Goal: Task Accomplishment & Management: Use online tool/utility

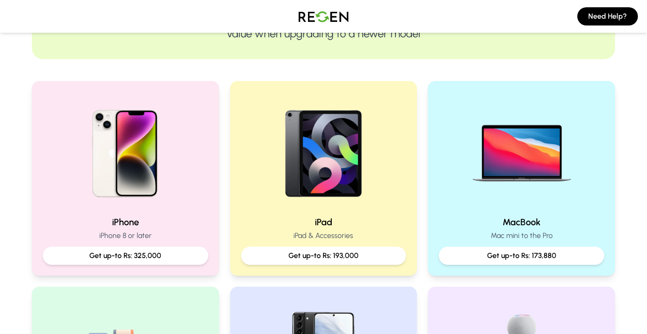
scroll to position [152, 0]
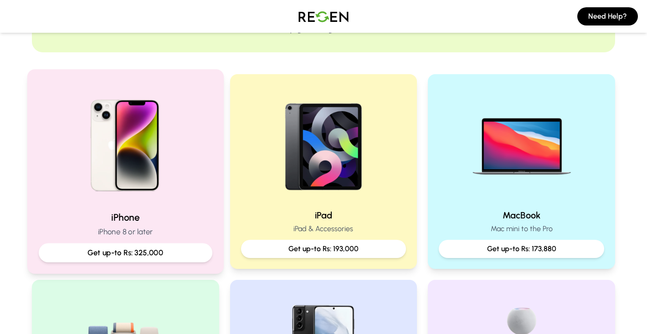
click at [165, 252] on p "Get up-to Rs: 325,000" at bounding box center [125, 252] width 158 height 11
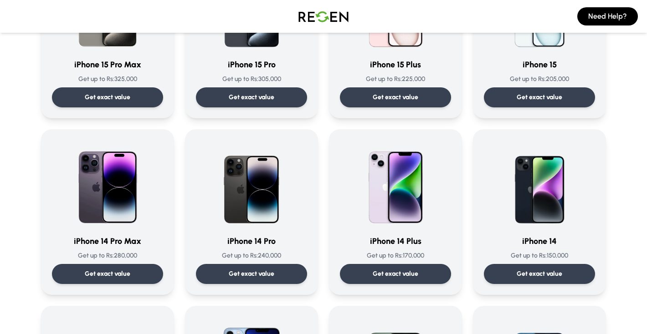
scroll to position [156, 0]
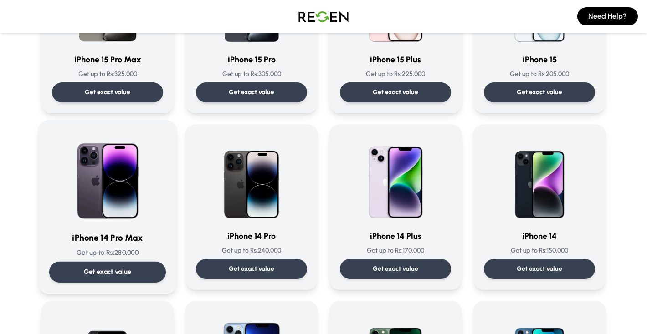
click at [134, 266] on div "Get exact value" at bounding box center [107, 272] width 117 height 21
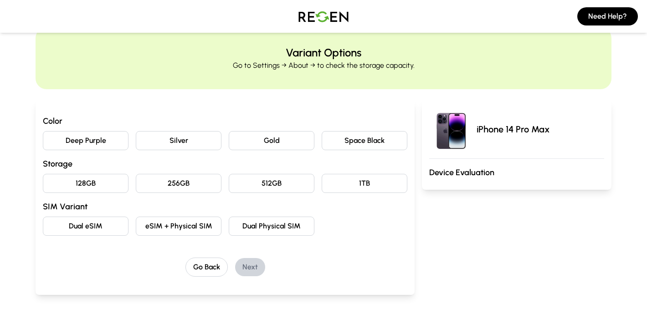
scroll to position [24, 0]
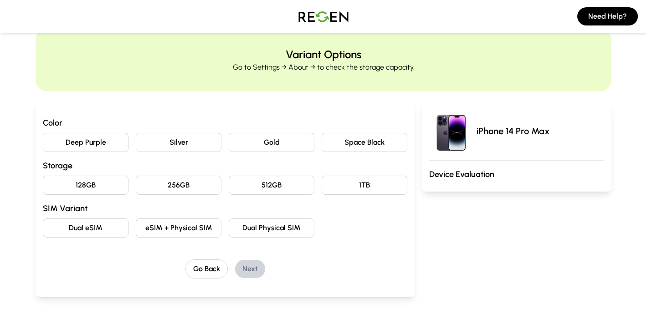
click at [367, 141] on button "Space Black" at bounding box center [365, 142] width 86 height 19
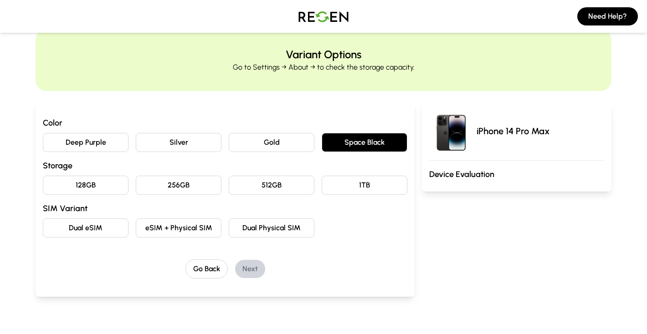
click at [114, 186] on button "128GB" at bounding box center [86, 185] width 86 height 19
click at [295, 234] on button "Dual Physical SIM" at bounding box center [272, 228] width 86 height 19
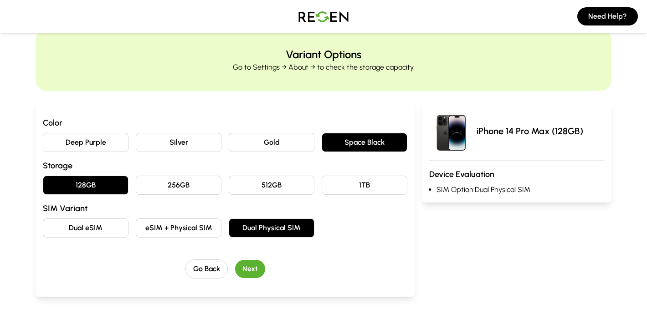
click at [253, 270] on button "Next" at bounding box center [250, 269] width 30 height 18
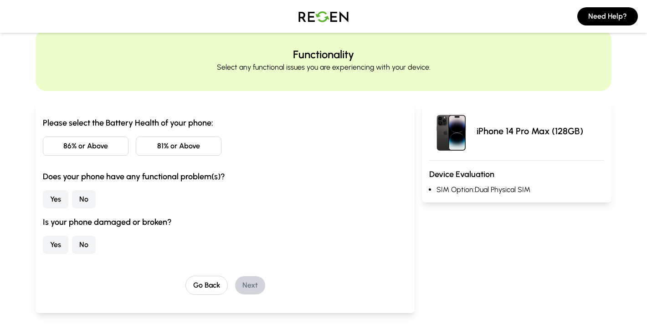
click at [80, 148] on button "86% or Above" at bounding box center [86, 146] width 86 height 19
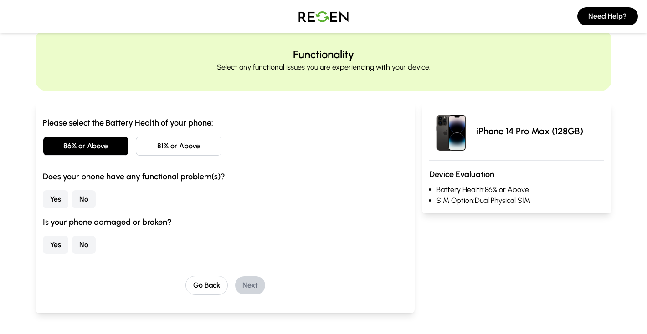
click at [87, 201] on button "No" at bounding box center [84, 199] width 24 height 18
click at [88, 246] on button "No" at bounding box center [84, 245] width 24 height 18
click at [252, 286] on button "Next" at bounding box center [250, 286] width 30 height 18
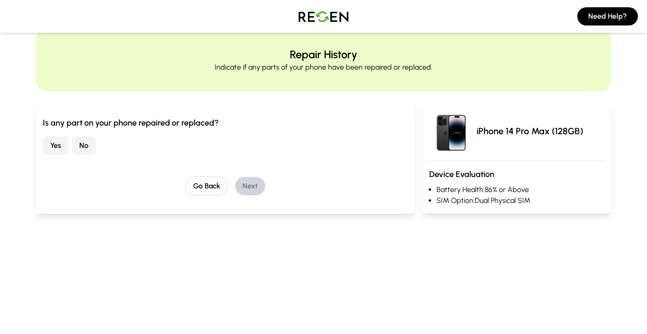
click at [88, 146] on button "No" at bounding box center [84, 146] width 24 height 18
click at [246, 187] on button "Next" at bounding box center [250, 186] width 30 height 18
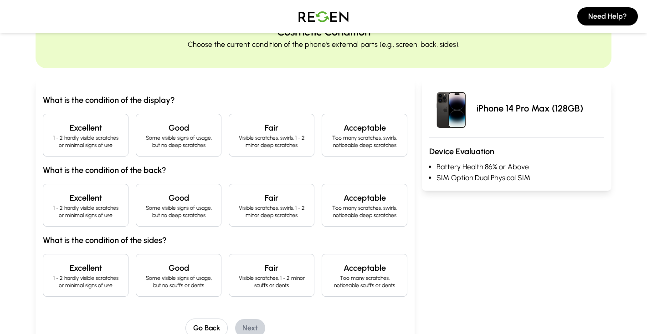
scroll to position [47, 0]
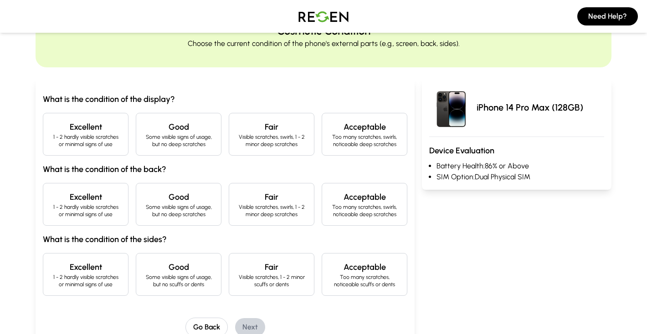
click at [95, 149] on div "Excellent 1 - 2 hardly visible scratches or minimal signs of use" at bounding box center [86, 134] width 86 height 43
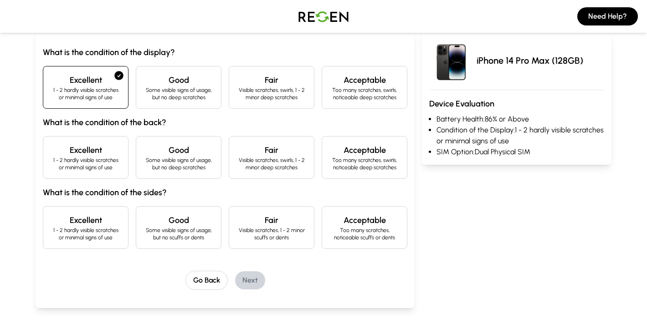
scroll to position [96, 0]
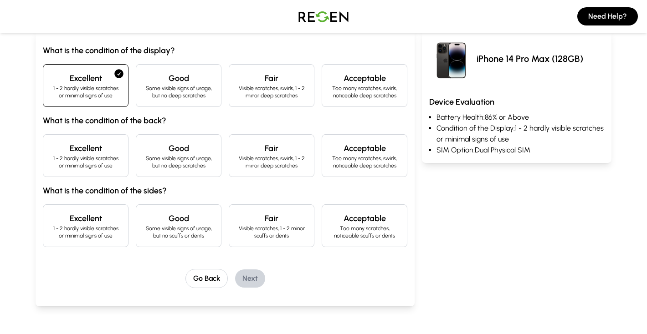
click at [96, 160] on p "1 - 2 hardly visible scratches or minimal signs of use" at bounding box center [86, 162] width 70 height 15
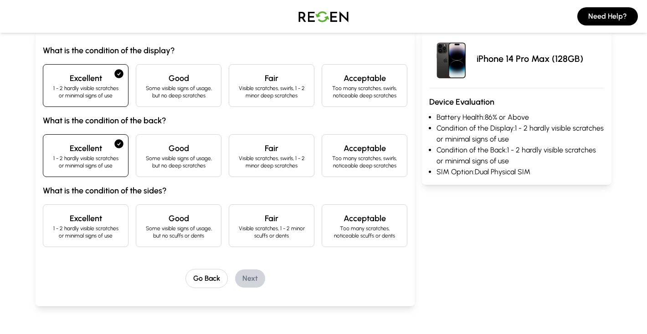
click at [186, 233] on p "Some visible signs of usage, but no scuffs or dents" at bounding box center [179, 232] width 70 height 15
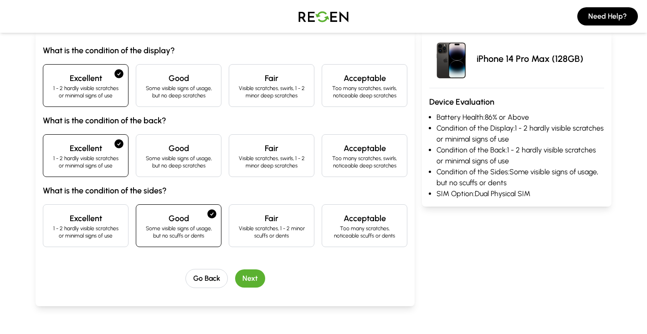
click at [255, 283] on button "Next" at bounding box center [250, 279] width 30 height 18
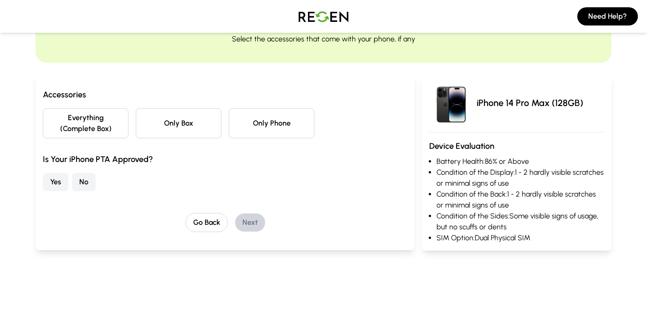
scroll to position [53, 0]
click at [184, 122] on button "Only Box" at bounding box center [179, 123] width 86 height 30
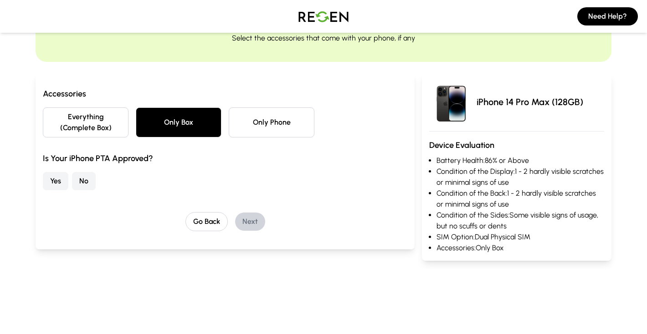
click at [55, 179] on button "Yes" at bounding box center [56, 181] width 26 height 18
click at [253, 225] on button "Next" at bounding box center [250, 222] width 30 height 18
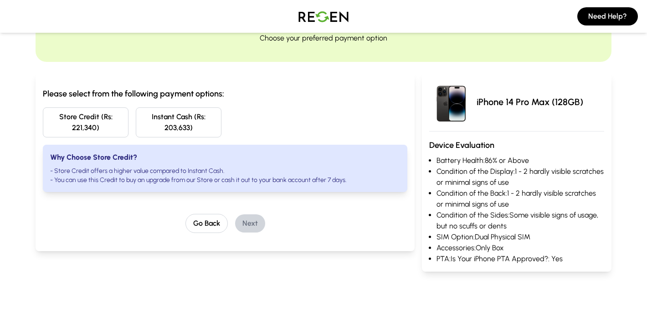
click at [102, 123] on button "Store Credit (Rs: 221,340)" at bounding box center [86, 123] width 86 height 30
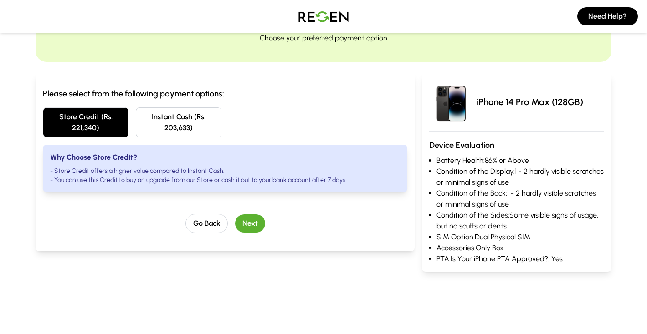
click at [248, 228] on button "Next" at bounding box center [250, 224] width 30 height 18
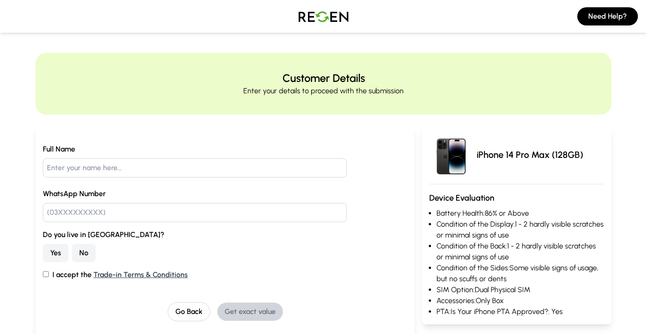
scroll to position [0, 0]
click at [178, 166] on input "text" at bounding box center [195, 168] width 304 height 19
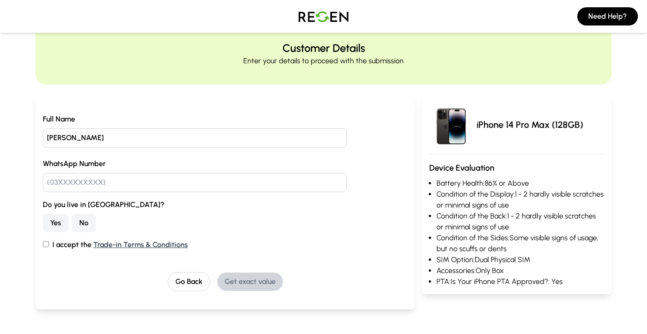
scroll to position [34, 0]
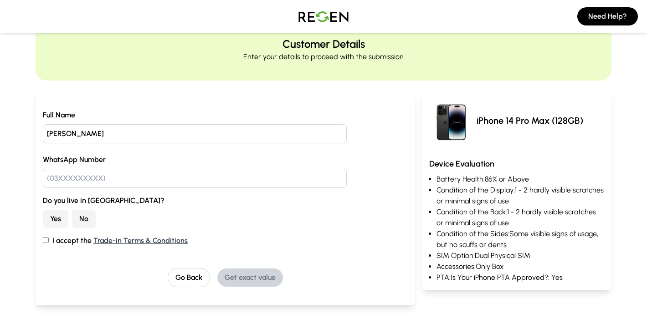
type input "[PERSON_NAME]"
click at [151, 180] on input "text" at bounding box center [195, 178] width 304 height 19
type input "03336362736"
click at [79, 220] on button "No" at bounding box center [84, 219] width 24 height 18
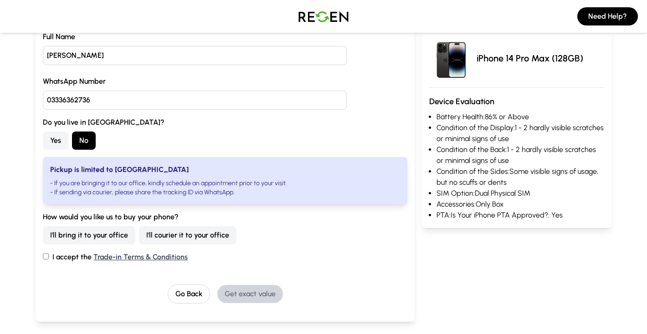
scroll to position [115, 0]
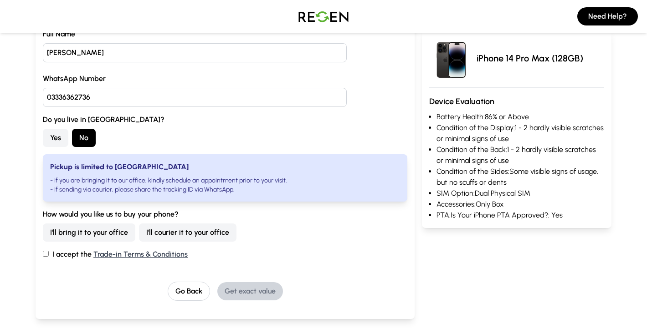
click at [176, 234] on button "I'll courier it to your office" at bounding box center [188, 233] width 98 height 18
click at [46, 252] on input "I accept the Trade-in Terms & Conditions" at bounding box center [46, 254] width 6 height 6
checkbox input "true"
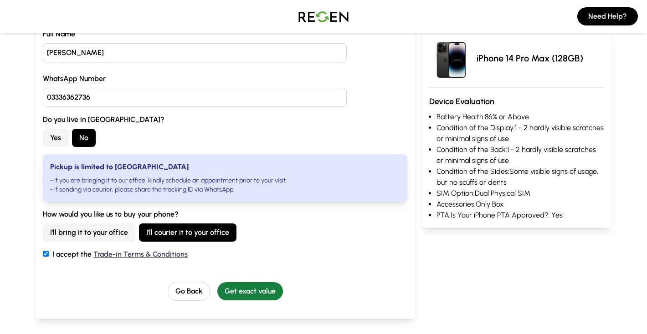
click at [262, 288] on button "Get exact value" at bounding box center [250, 292] width 66 height 18
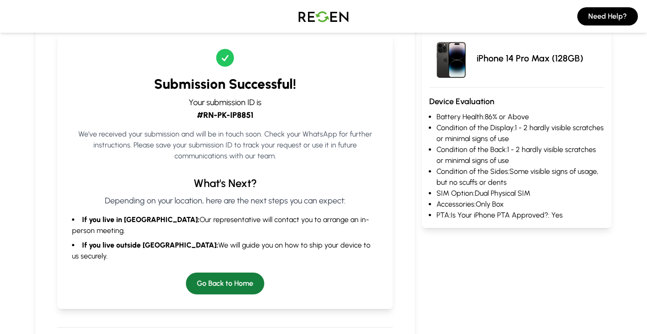
click at [241, 273] on button "Go Back to Home" at bounding box center [225, 284] width 78 height 22
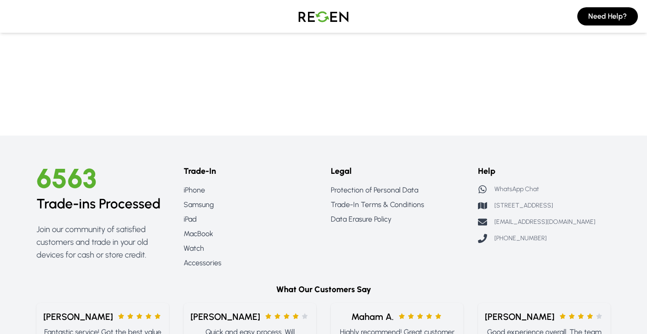
scroll to position [913, 0]
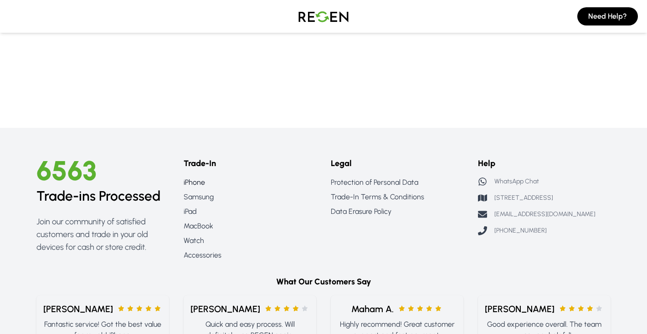
click at [195, 181] on link "iPhone" at bounding box center [250, 182] width 133 height 11
